Goal: Task Accomplishment & Management: Manage account settings

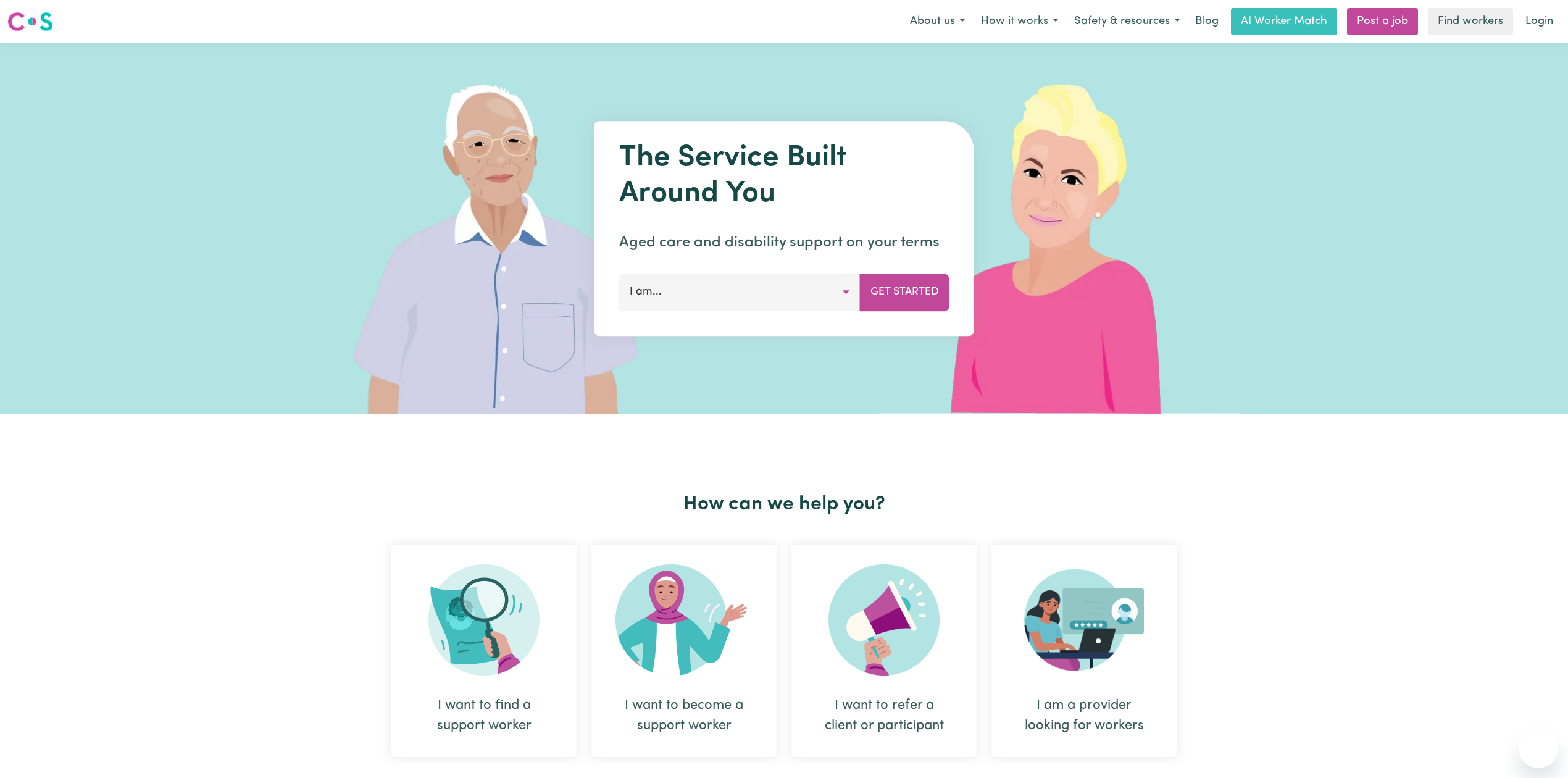
click at [1547, 28] on link "Login" at bounding box center [1540, 21] width 42 height 28
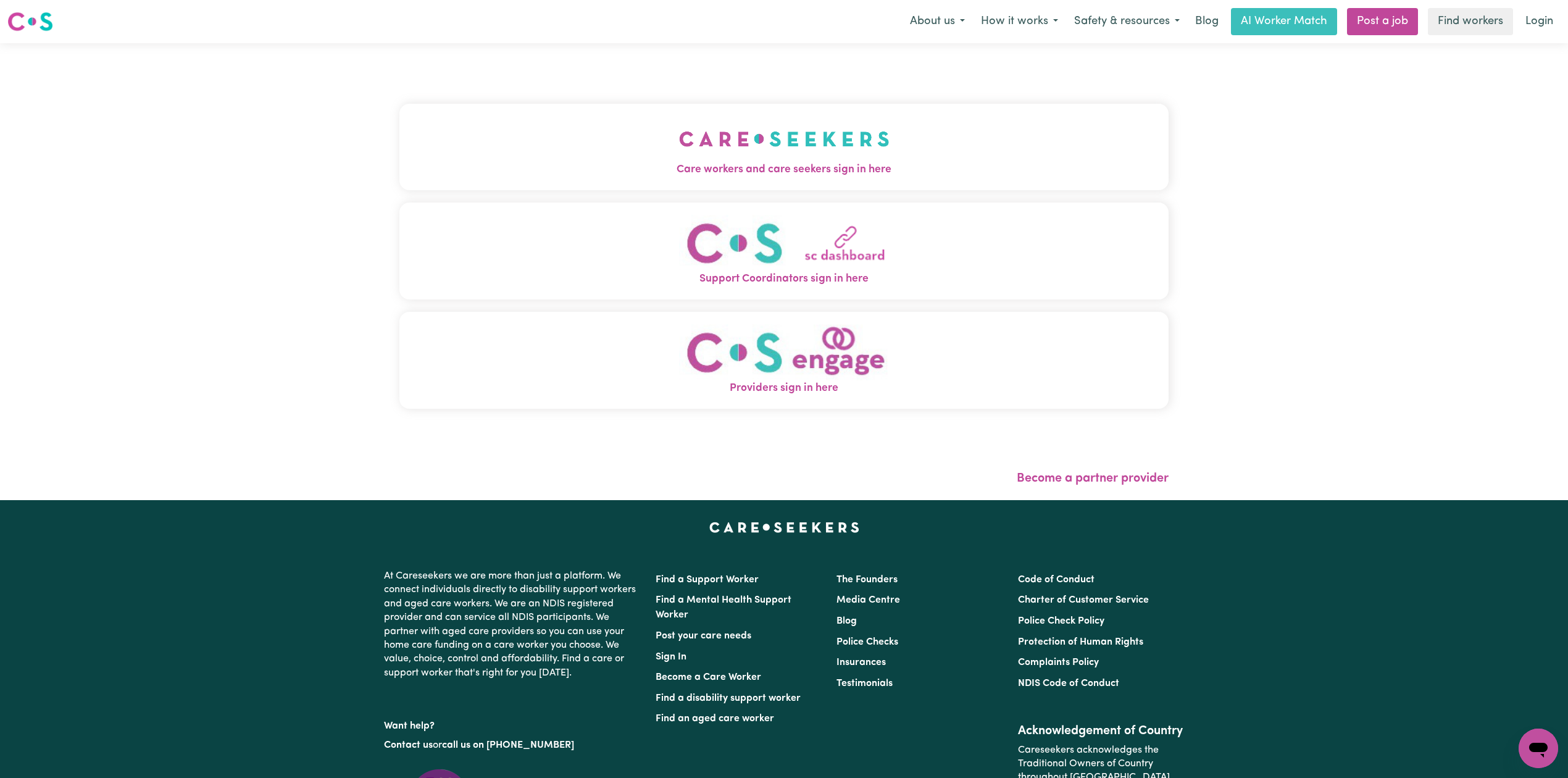
drag, startPoint x: 862, startPoint y: 160, endPoint x: 793, endPoint y: 151, distance: 69.6
click at [859, 160] on button "Care workers and care seekers sign in here" at bounding box center [784, 147] width 769 height 87
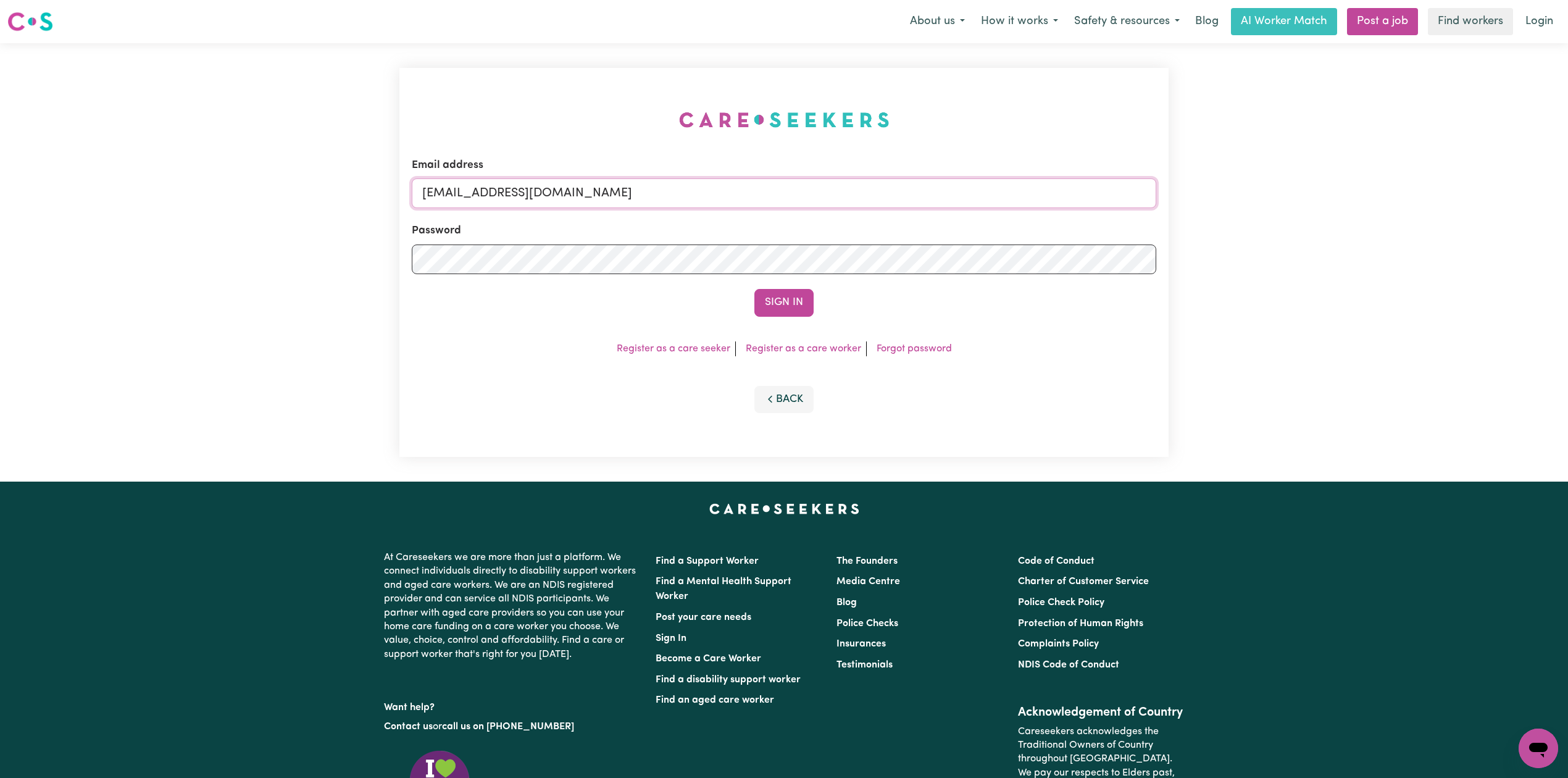
click at [727, 184] on input "[EMAIL_ADDRESS][DOMAIN_NAME]" at bounding box center [784, 194] width 745 height 30
drag, startPoint x: 485, startPoint y: 189, endPoint x: 895, endPoint y: 238, distance: 412.9
click at [895, 238] on form "Email address Superuser~[EMAIL_ADDRESS][DOMAIN_NAME] Password Sign In" at bounding box center [784, 237] width 745 height 160
type input "Superuser~[EMAIL_ADDRESS][DOMAIN_NAME]"
click at [760, 303] on button "Sign In" at bounding box center [783, 302] width 59 height 28
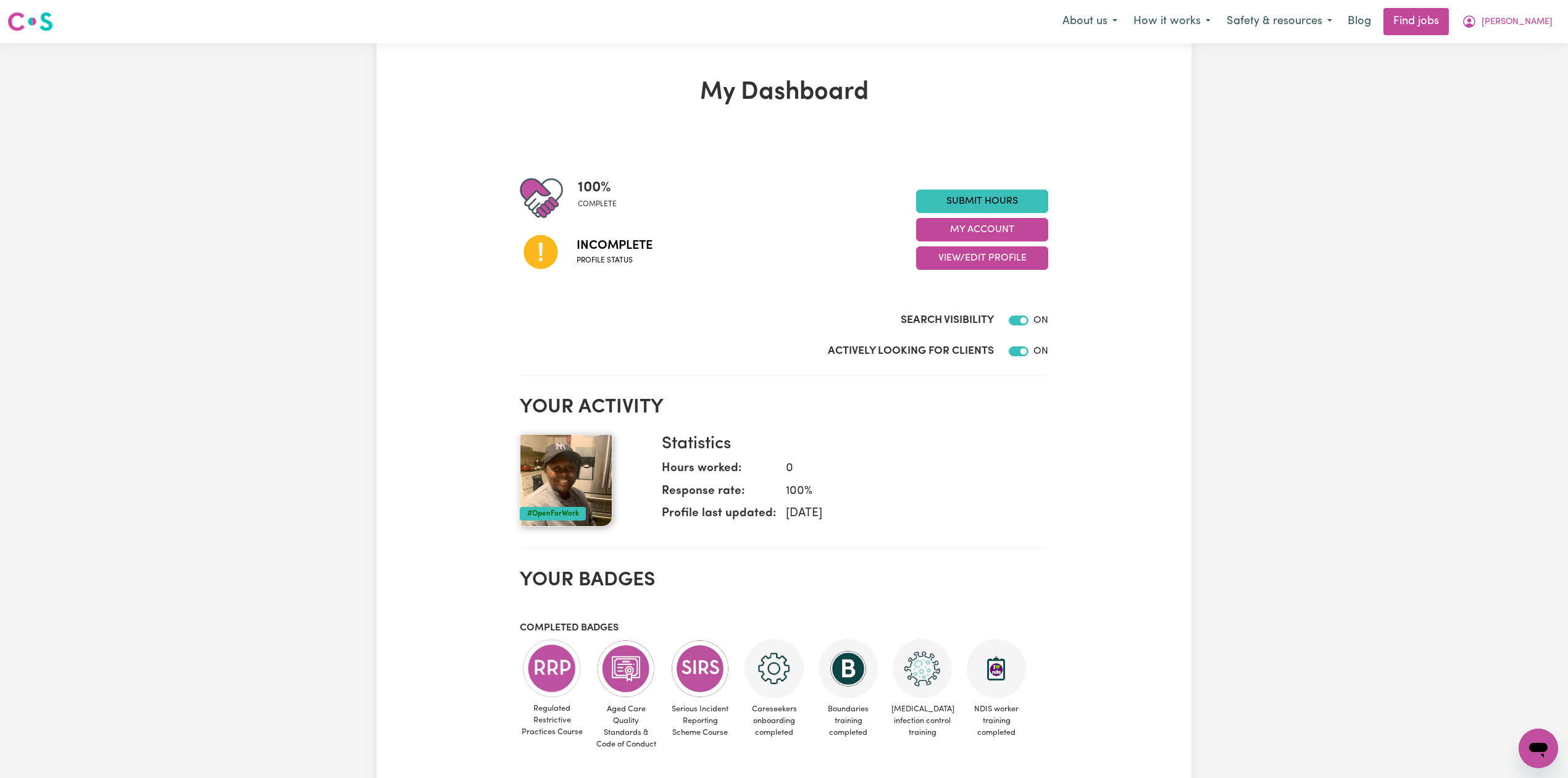
click at [961, 396] on h2 "Your activity" at bounding box center [784, 407] width 528 height 24
click at [972, 257] on button "View/Edit Profile" at bounding box center [982, 258] width 132 height 24
click at [931, 331] on link "Profile Completeness" at bounding box center [974, 338] width 116 height 24
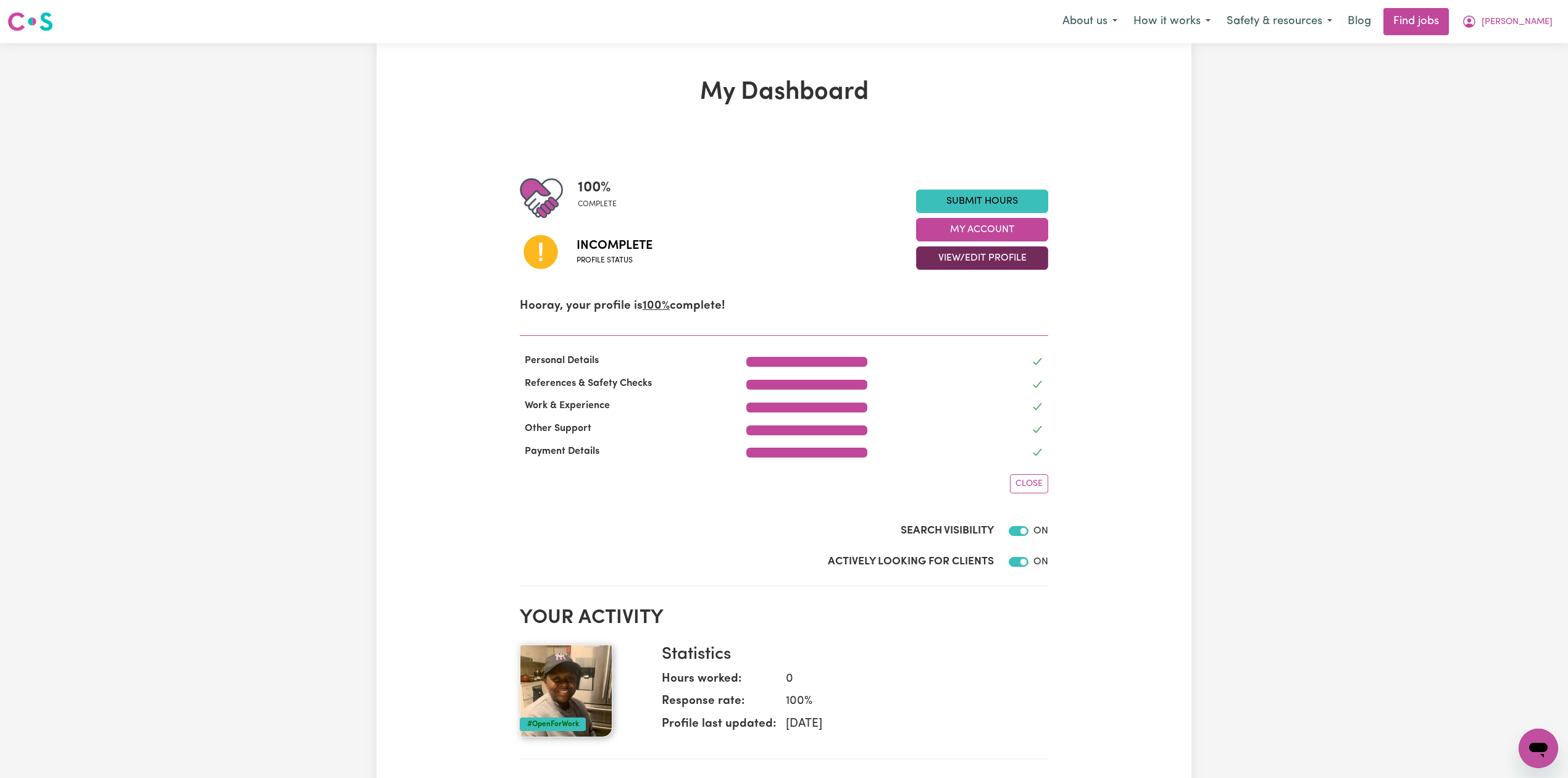
click at [968, 265] on button "View/Edit Profile" at bounding box center [982, 258] width 132 height 24
click at [948, 312] on link "Edit Profile" at bounding box center [974, 314] width 116 height 24
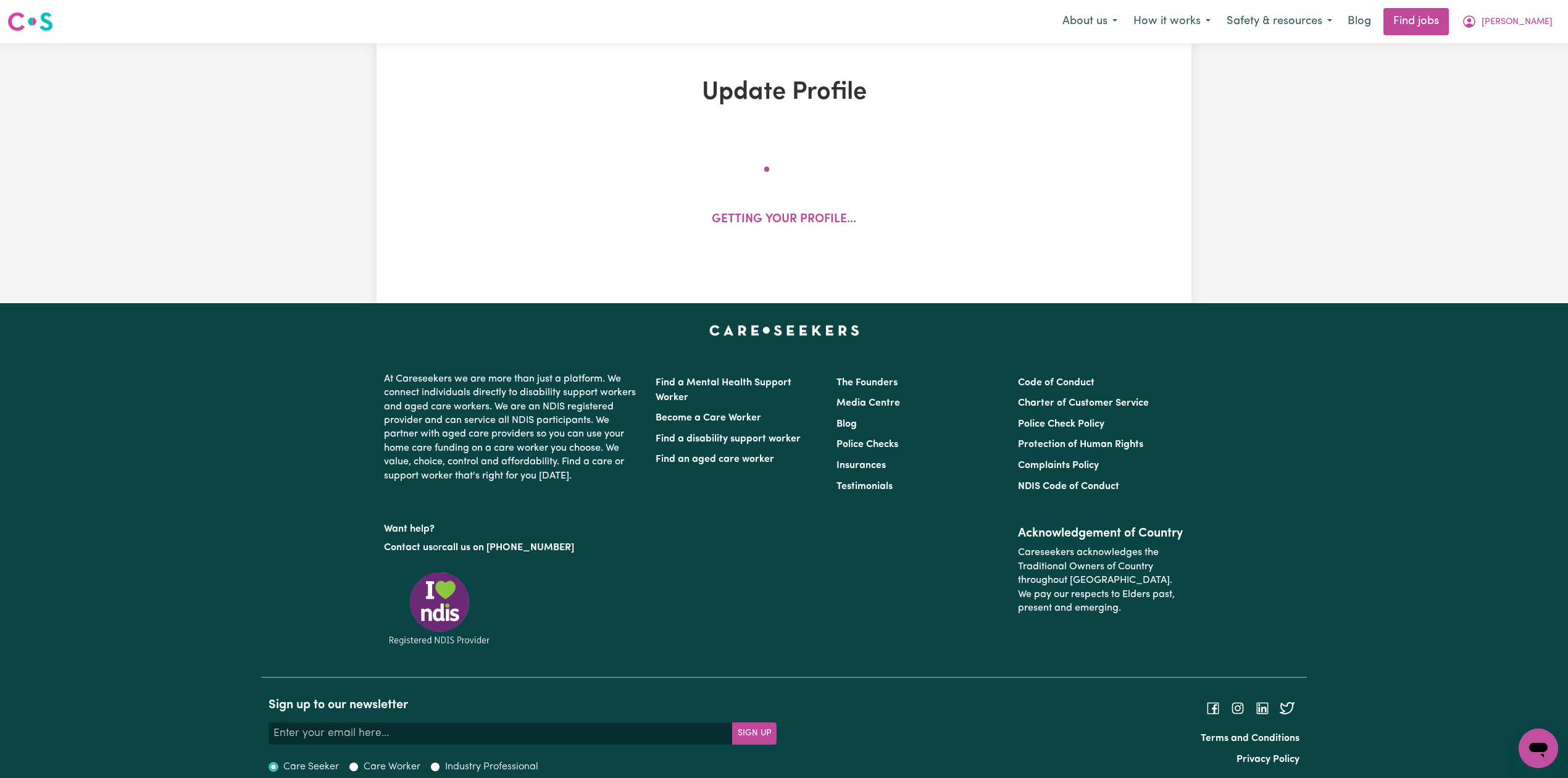
select select "[DEMOGRAPHIC_DATA]"
select select "Australian PR"
select select "Studying a healthcare related degree or qualification"
select select "42"
select select "50"
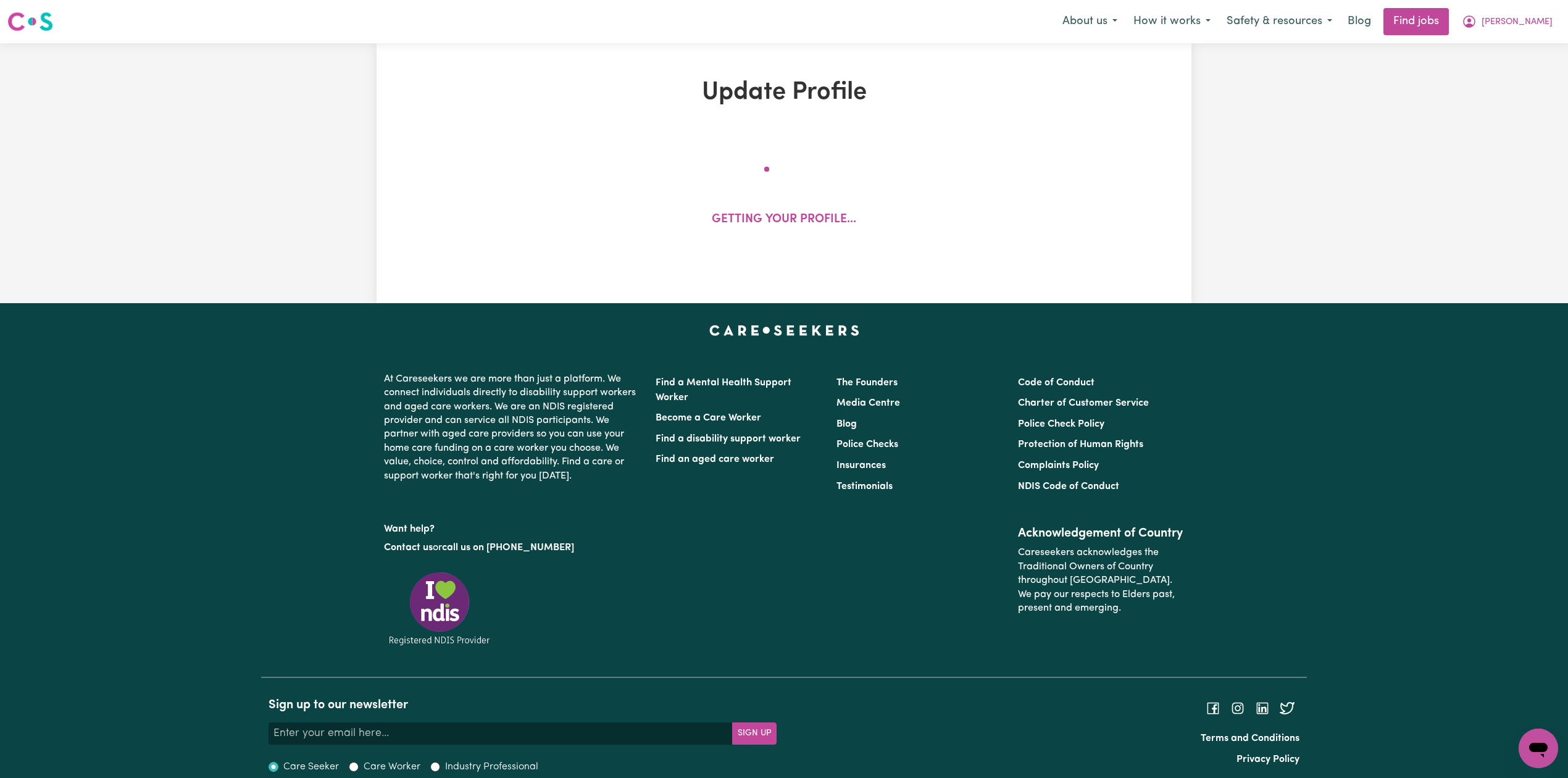
select select "60"
select select "70"
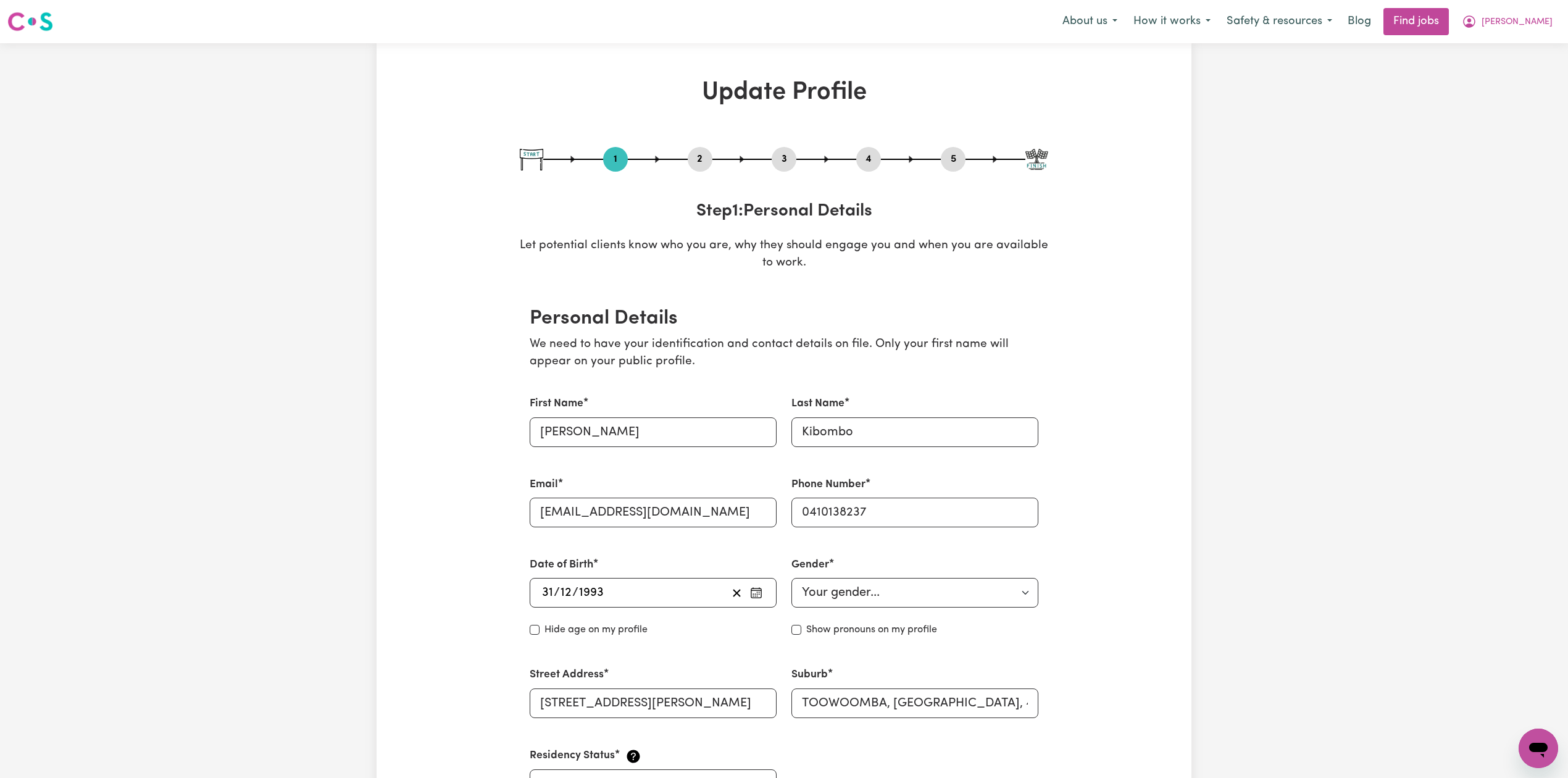
click at [959, 156] on button "5" at bounding box center [953, 159] width 24 height 16
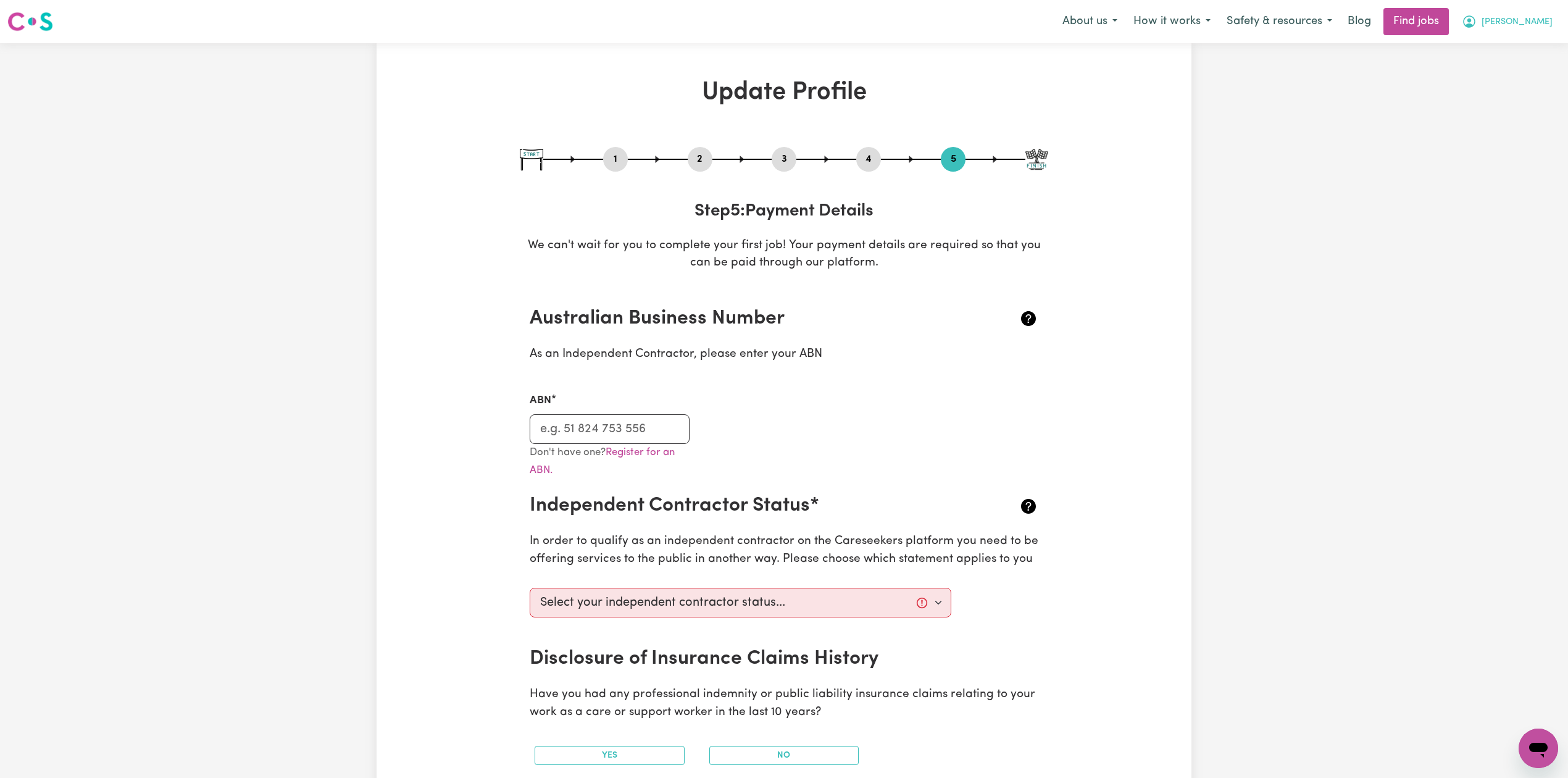
click at [1536, 11] on button "[PERSON_NAME]" at bounding box center [1507, 21] width 107 height 26
click at [1485, 94] on link "Logout" at bounding box center [1511, 94] width 98 height 24
